Goal: Navigation & Orientation: Find specific page/section

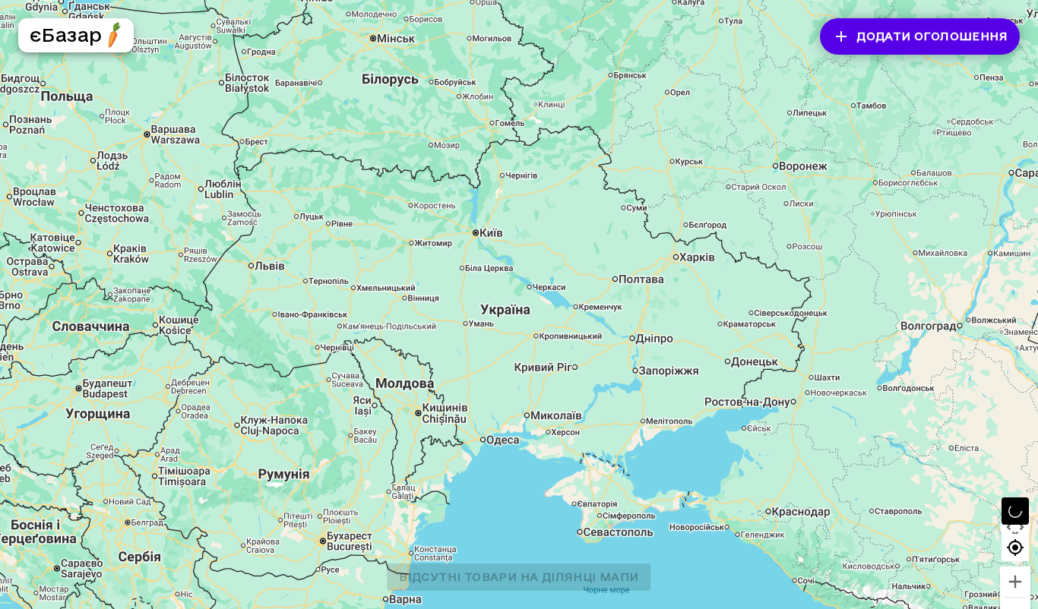
click at [485, 229] on div at bounding box center [519, 323] width 1038 height 646
click at [488, 229] on div at bounding box center [519, 323] width 1038 height 646
click at [492, 232] on div at bounding box center [519, 323] width 1038 height 646
click at [492, 231] on div at bounding box center [519, 323] width 1038 height 646
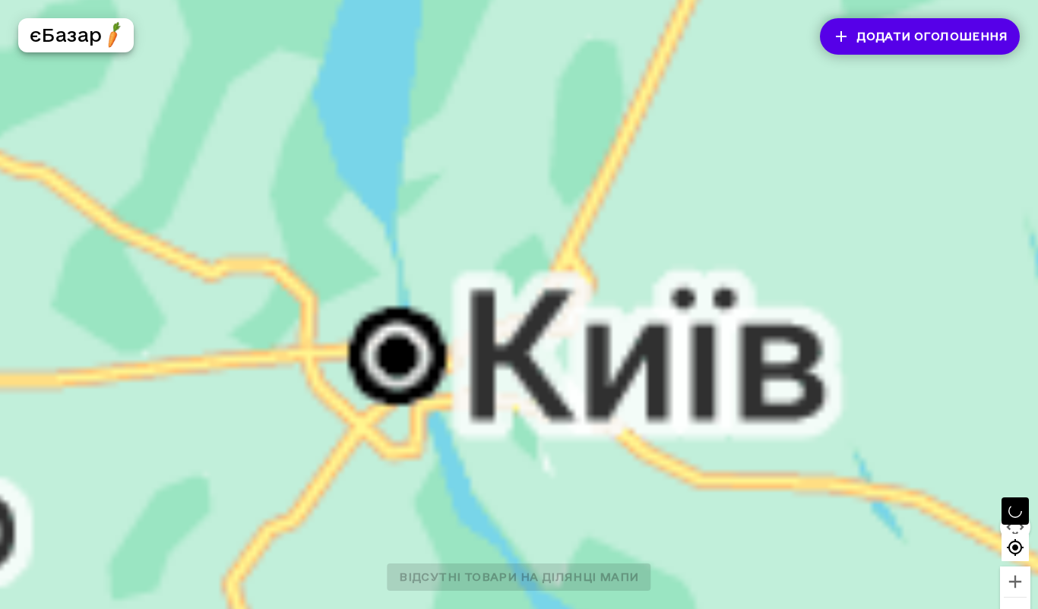
click at [419, 370] on div at bounding box center [519, 323] width 1038 height 646
click at [403, 351] on div at bounding box center [519, 323] width 1038 height 646
click at [402, 351] on div at bounding box center [519, 323] width 1038 height 646
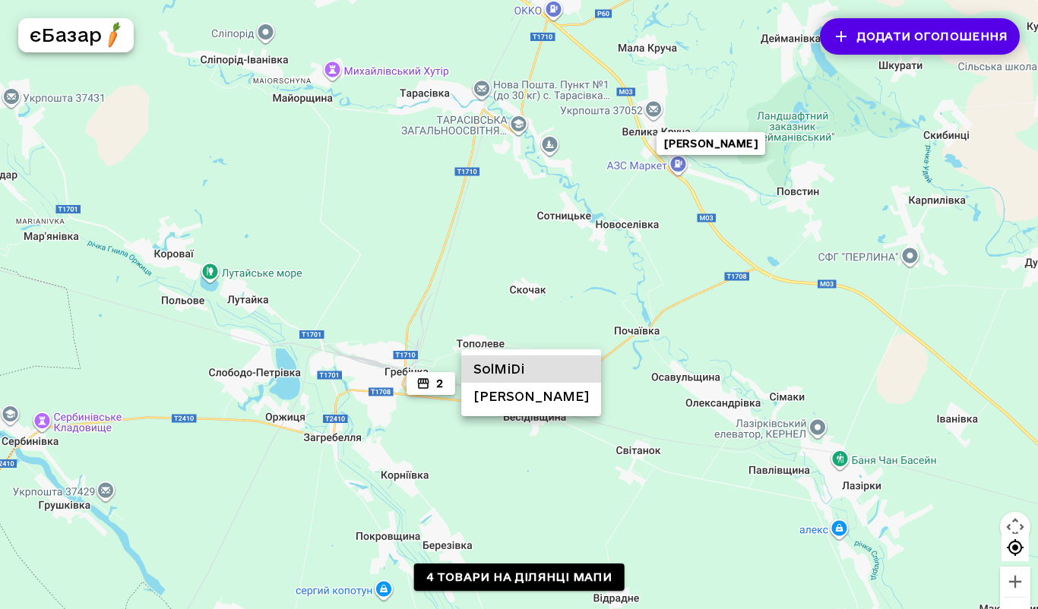
click at [513, 366] on li "SolMiDi" at bounding box center [531, 369] width 140 height 27
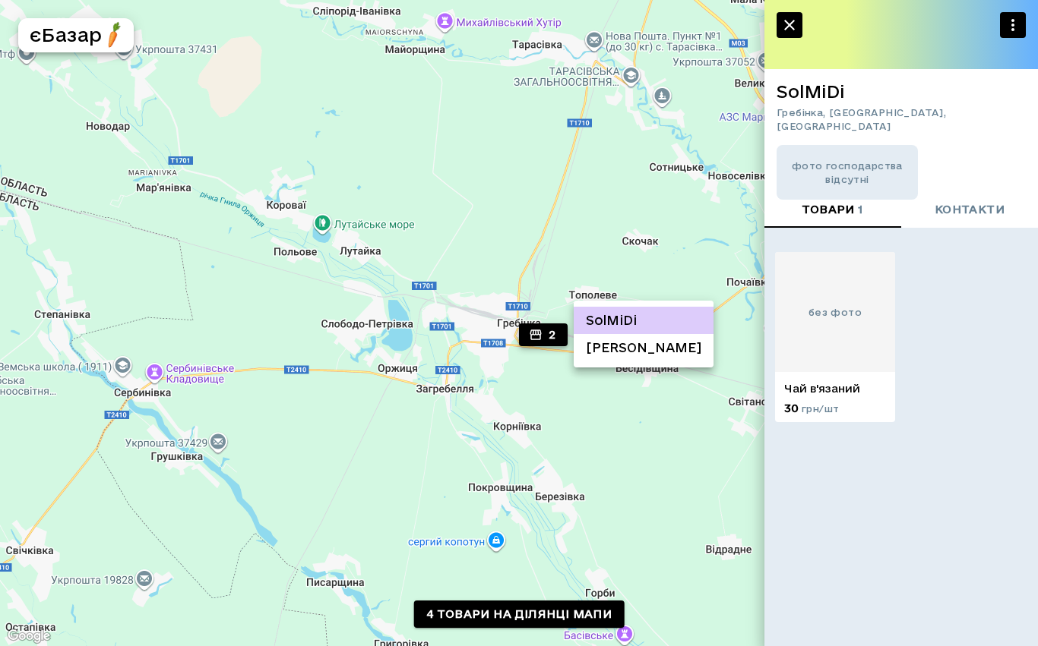
click at [611, 349] on li "[PERSON_NAME]" at bounding box center [644, 347] width 140 height 27
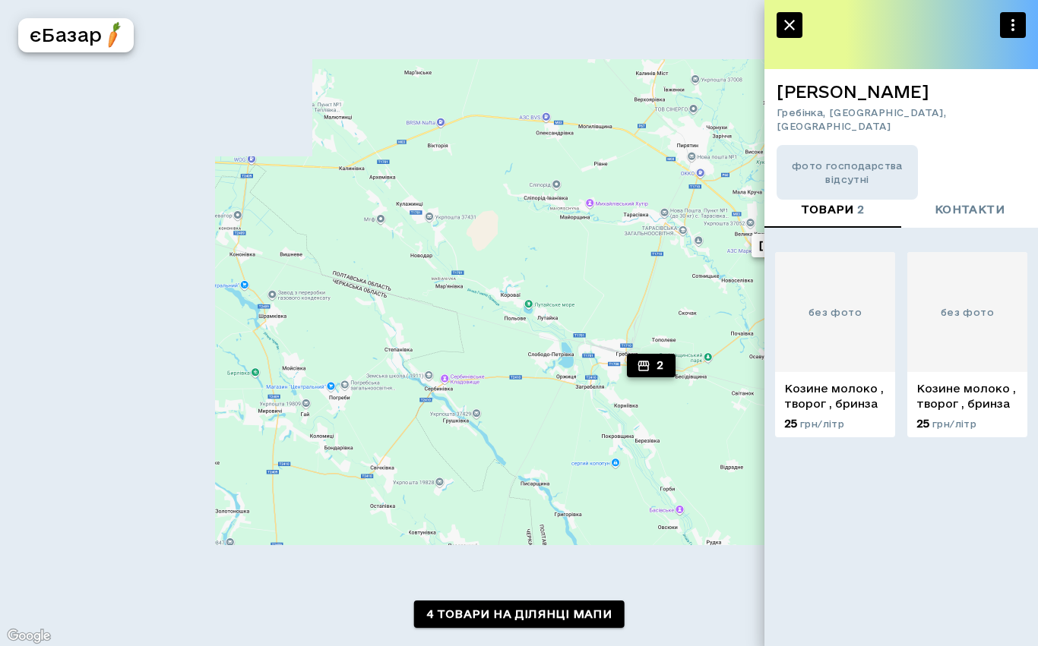
click at [788, 19] on icon "button" at bounding box center [789, 25] width 18 height 18
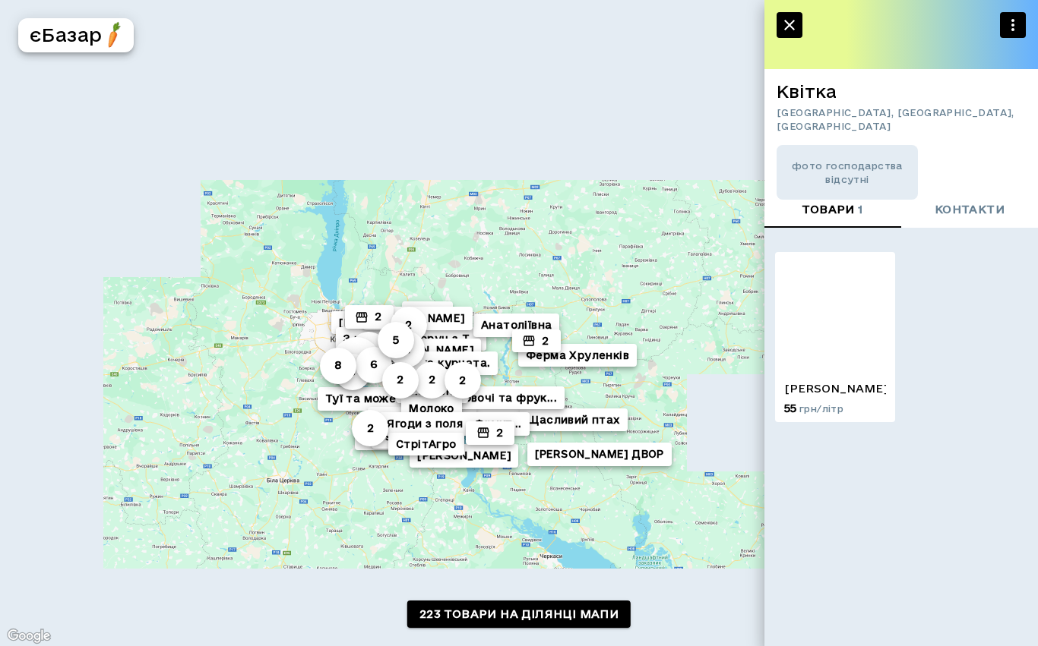
click at [786, 28] on icon "button" at bounding box center [789, 25] width 11 height 11
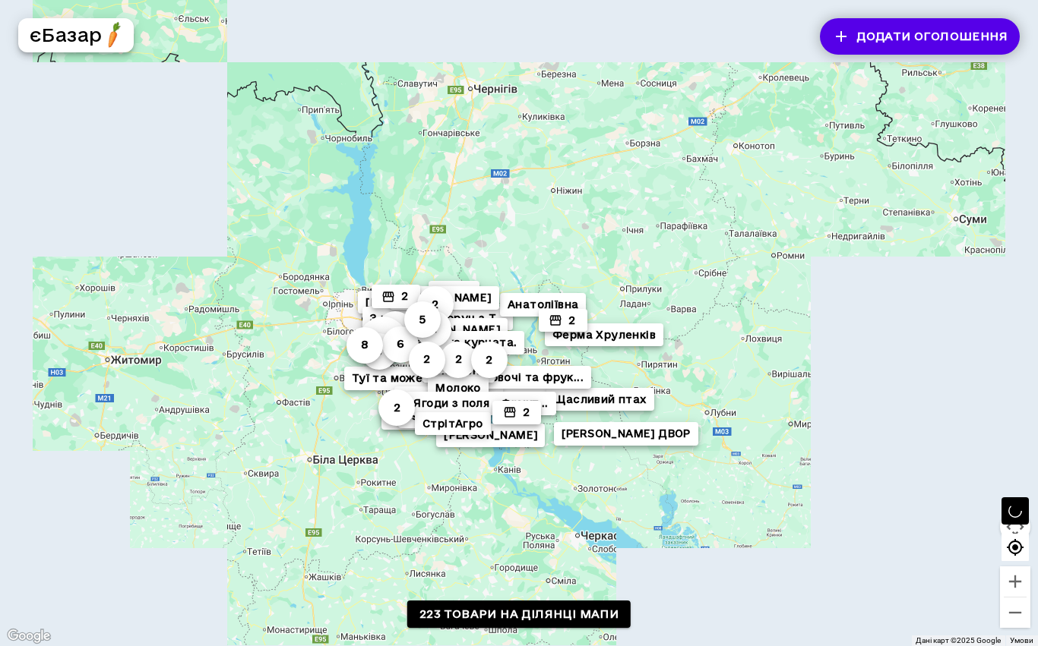
click at [844, 33] on button "Додати оголошення" at bounding box center [920, 36] width 200 height 36
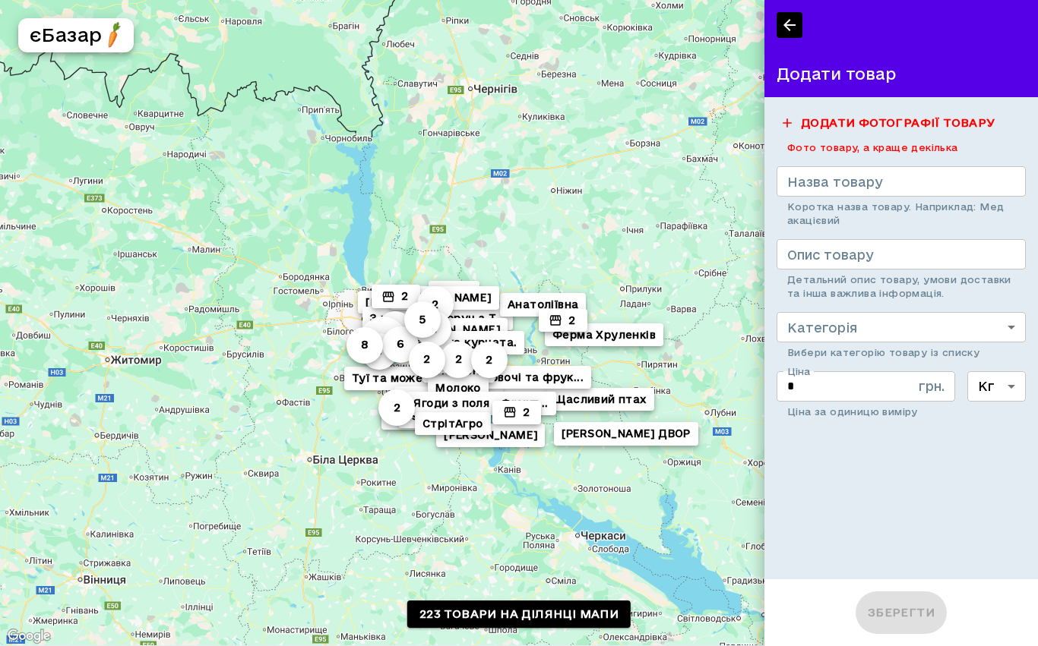
click at [782, 30] on icon "button" at bounding box center [789, 25] width 18 height 18
